Goal: Use online tool/utility: Utilize a website feature to perform a specific function

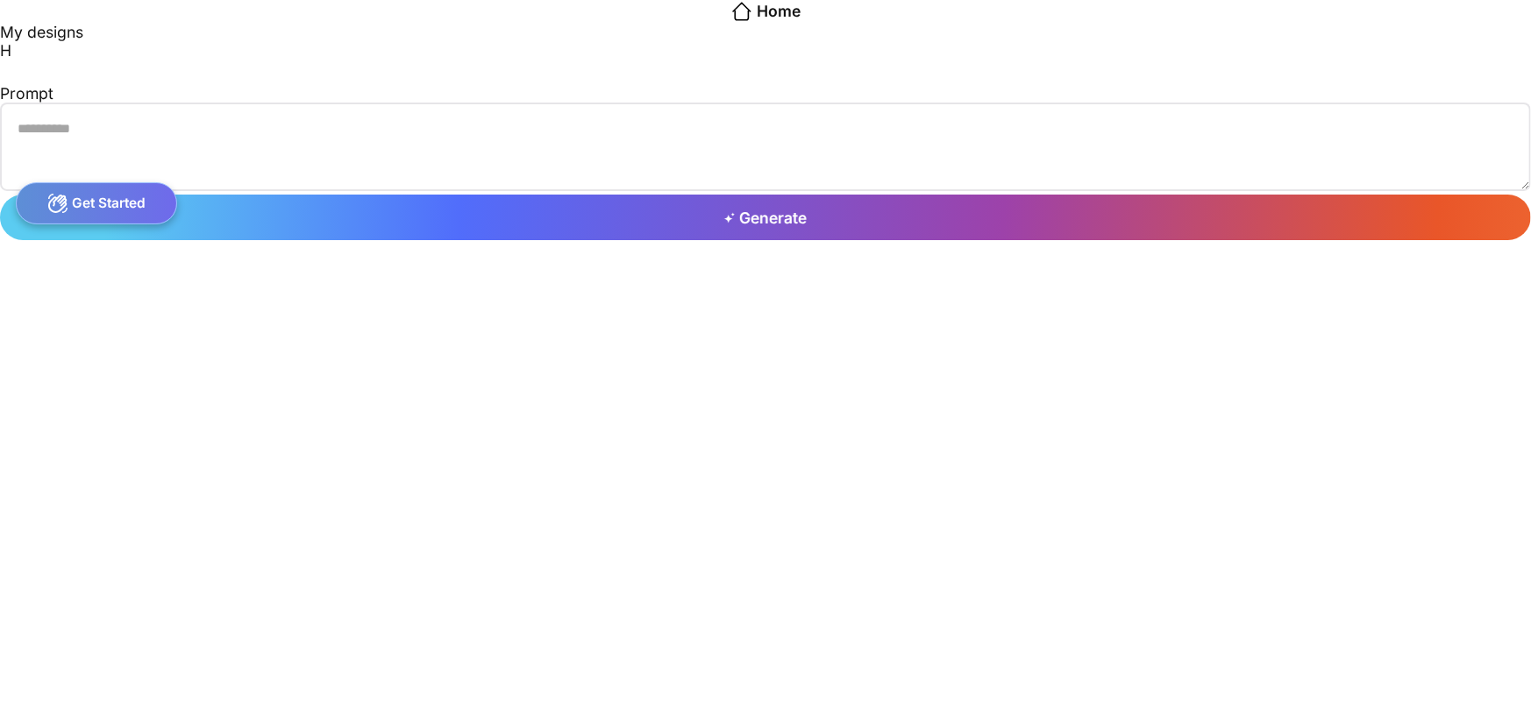
type textarea "**********"
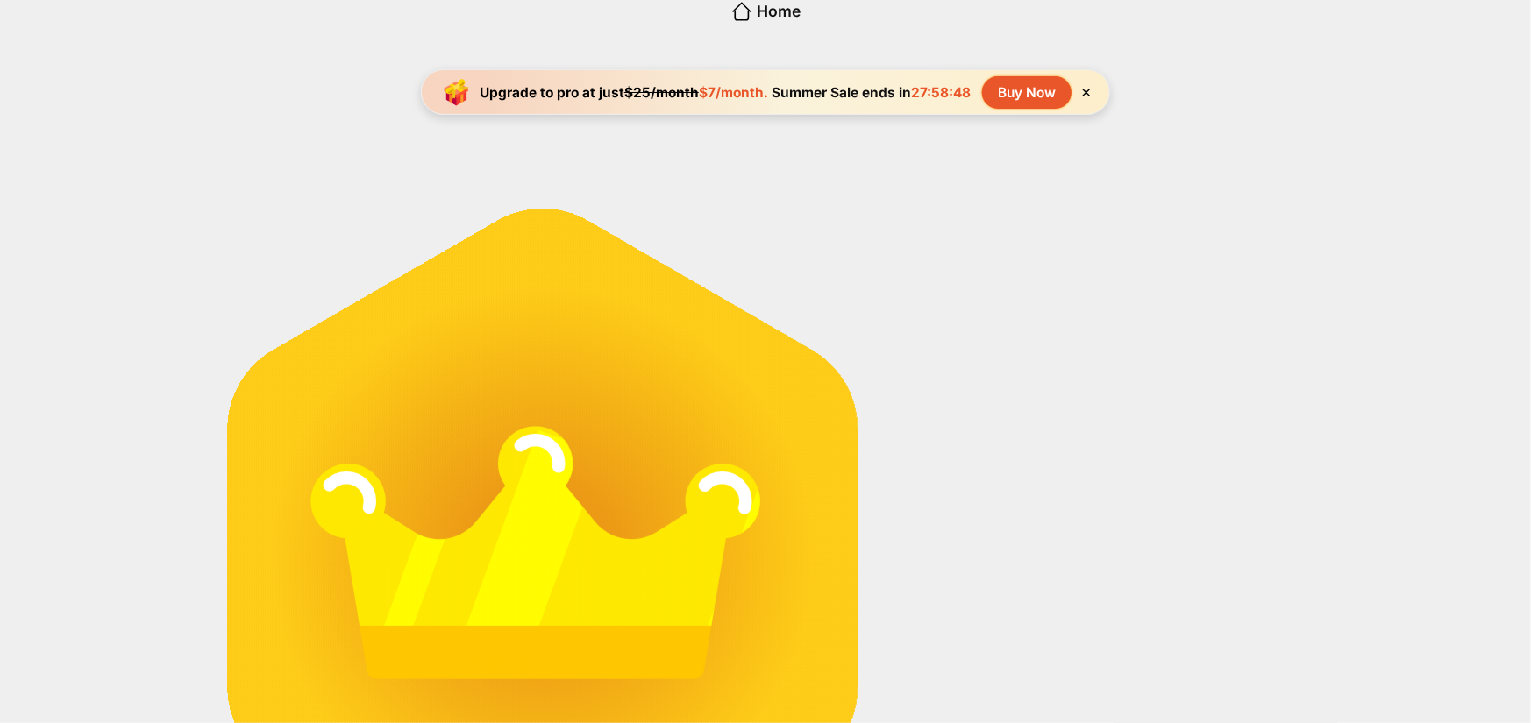
click at [1091, 89] on icon at bounding box center [1085, 92] width 15 height 15
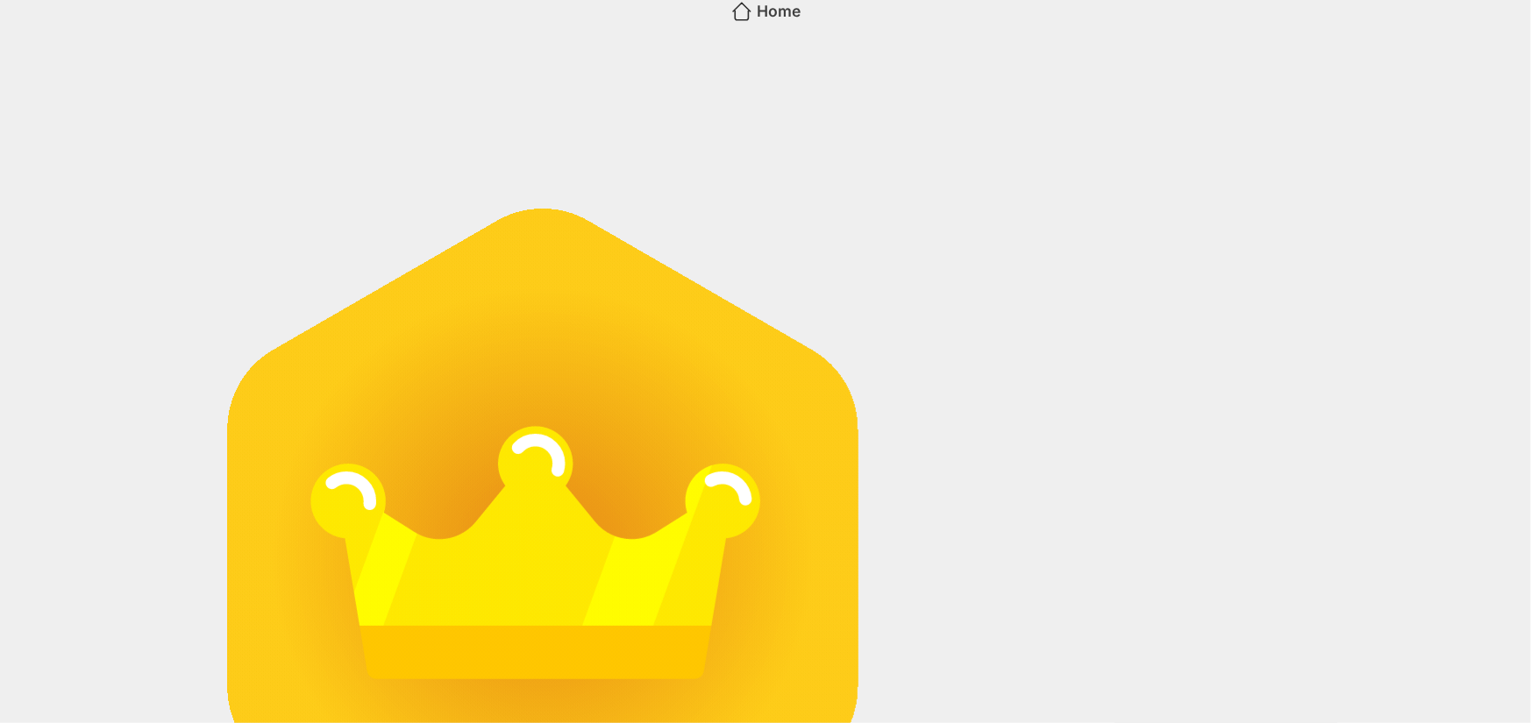
click at [730, 23] on icon at bounding box center [741, 11] width 23 height 23
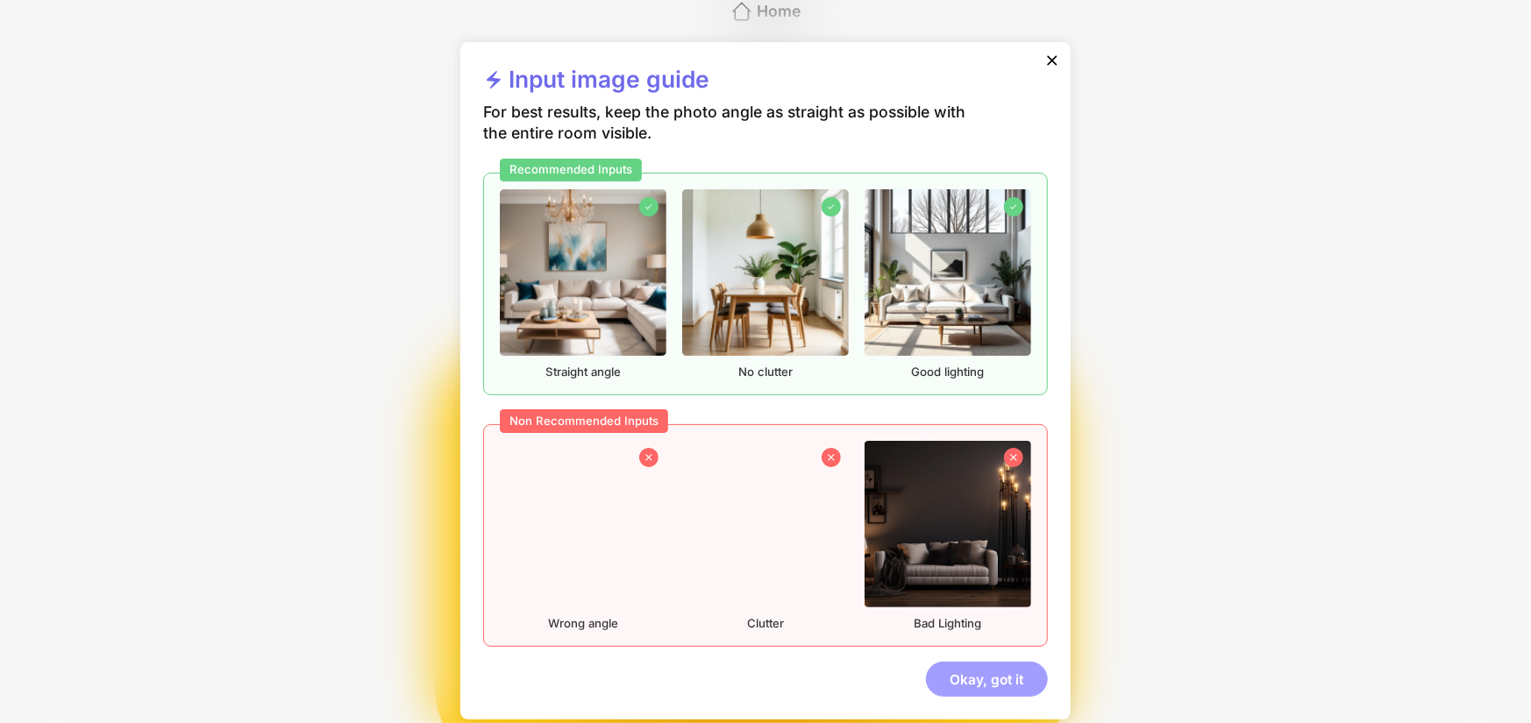
click at [982, 674] on div "Okay, got it" at bounding box center [987, 679] width 122 height 35
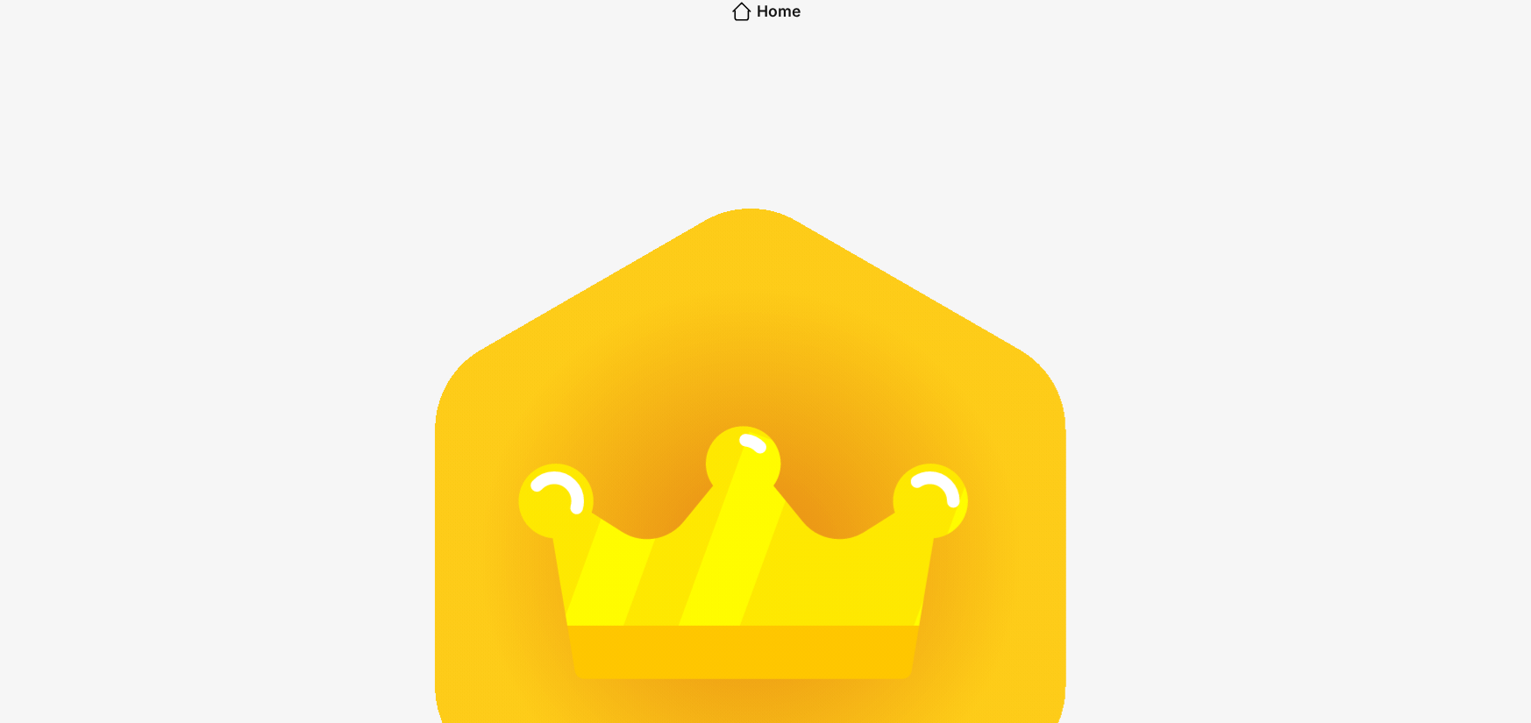
type textarea "**********"
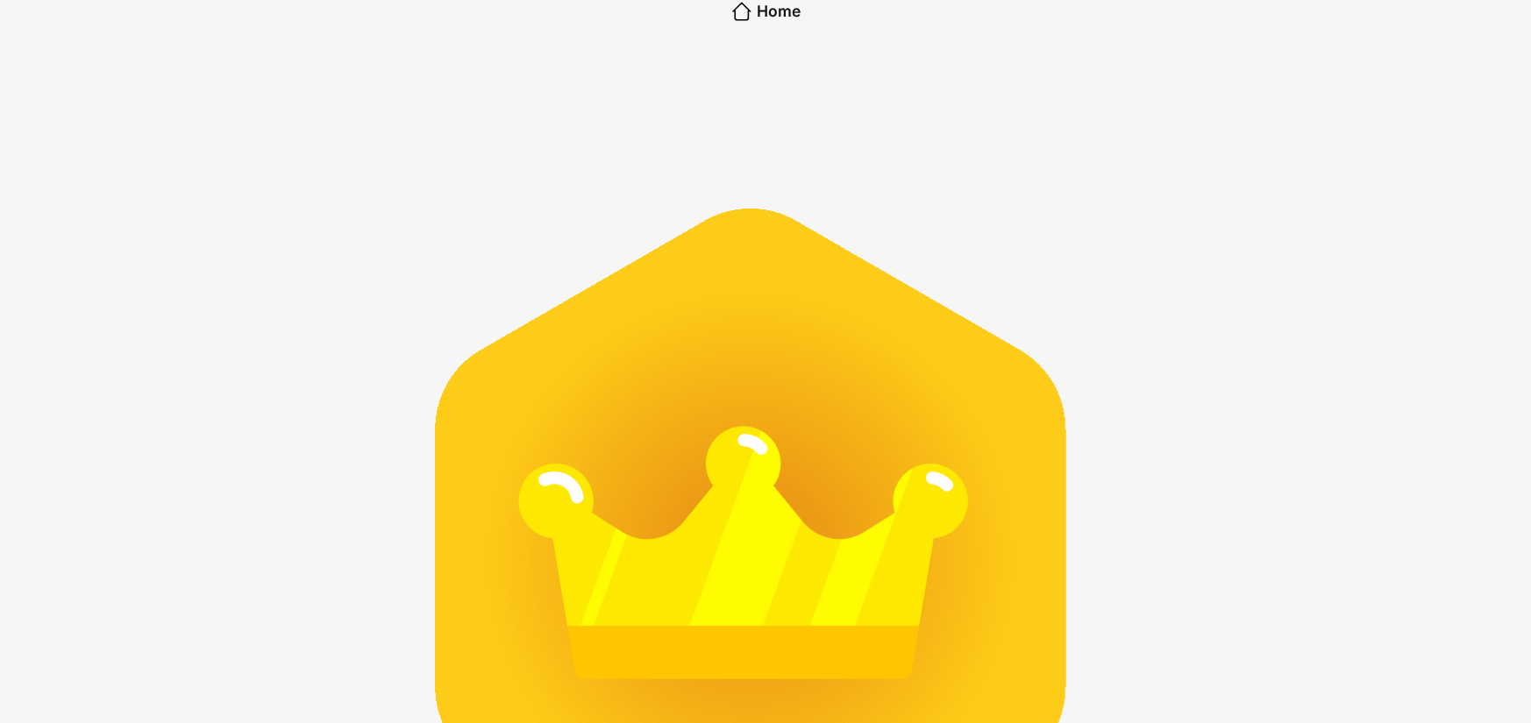
drag, startPoint x: 819, startPoint y: 445, endPoint x: 727, endPoint y: 444, distance: 92.1
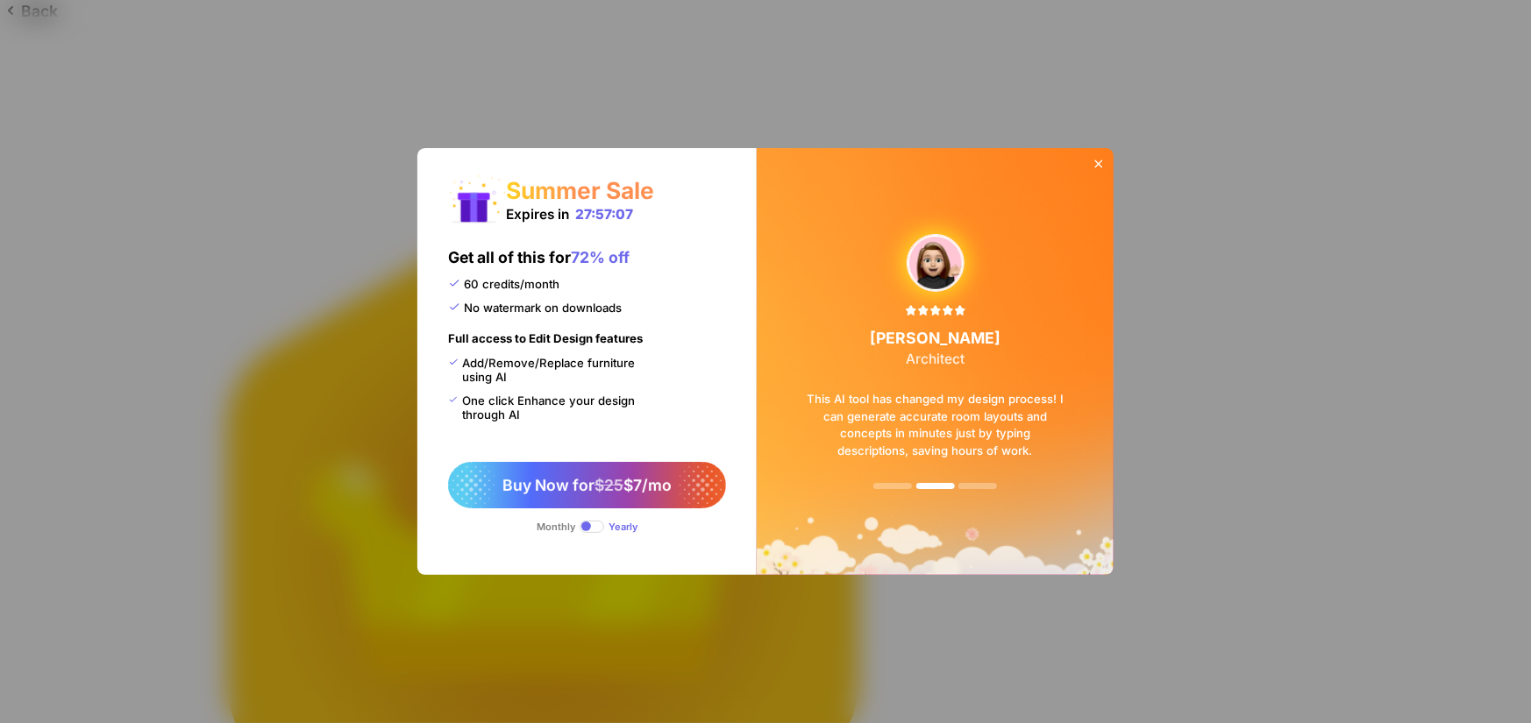
click at [1099, 162] on icon at bounding box center [1098, 164] width 14 height 14
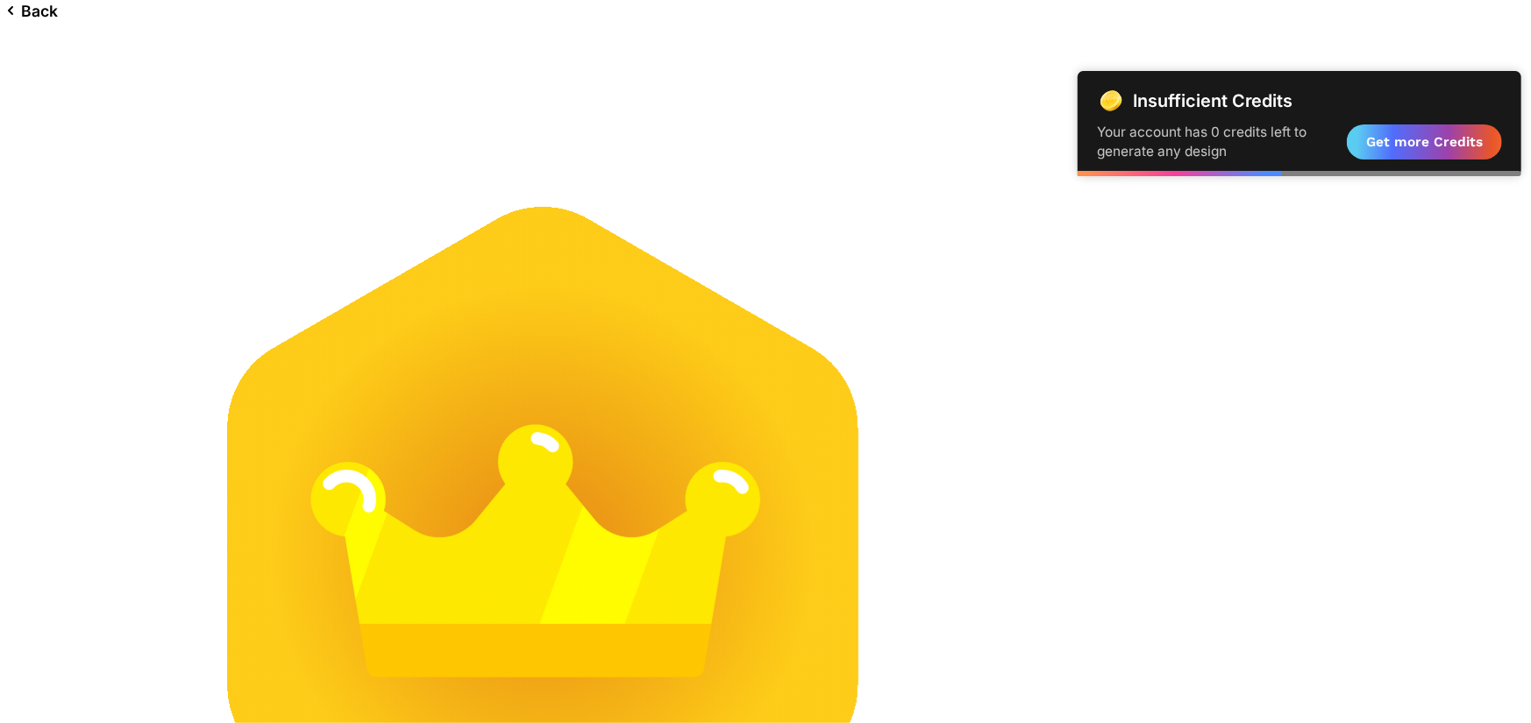
scroll to position [224, 0]
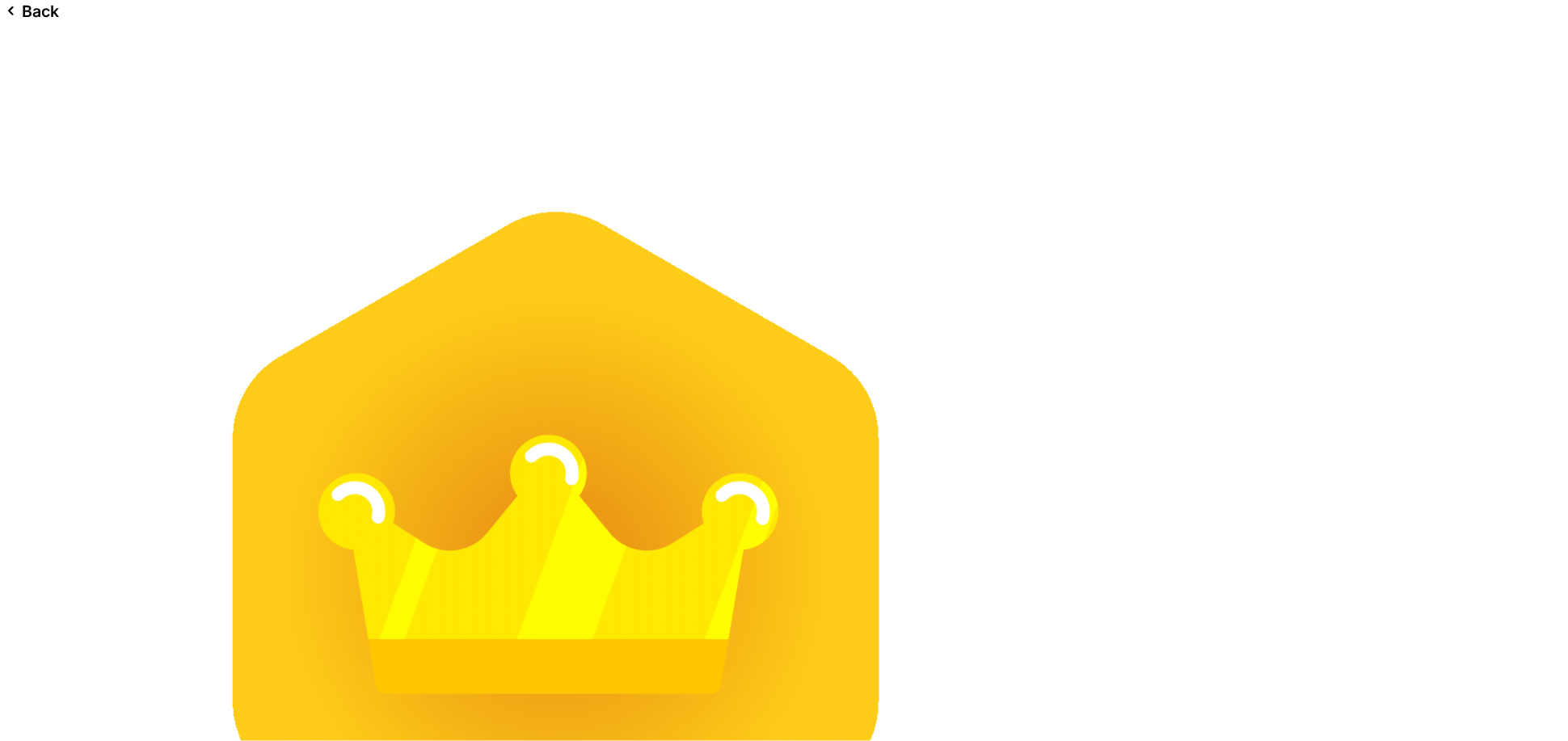
scroll to position [125, 0]
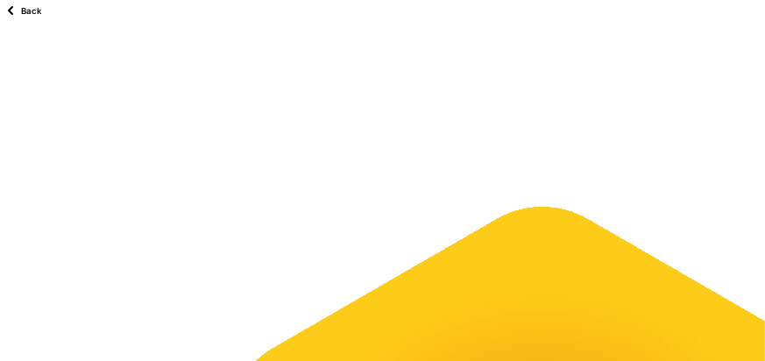
scroll to position [127, 0]
click at [49, 11] on div "Back" at bounding box center [526, 10] width 1052 height 21
